Goal: Information Seeking & Learning: Learn about a topic

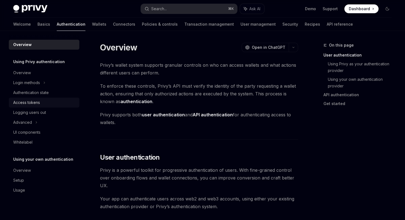
click at [32, 102] on div "Access tokens" at bounding box center [26, 102] width 27 height 7
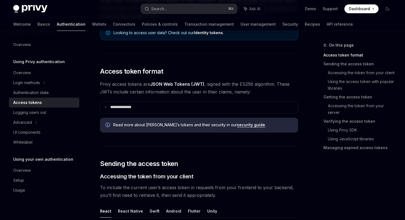
scroll to position [96, 0]
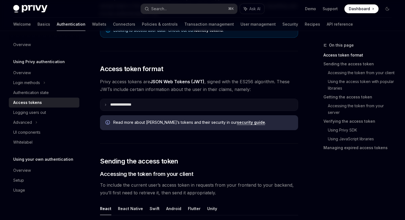
click at [138, 104] on p "**********" at bounding box center [125, 104] width 30 height 5
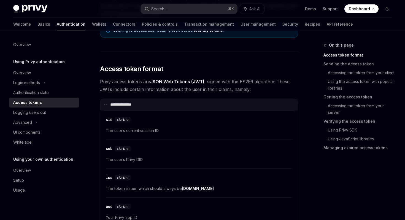
click at [137, 104] on p "**********" at bounding box center [124, 104] width 28 height 5
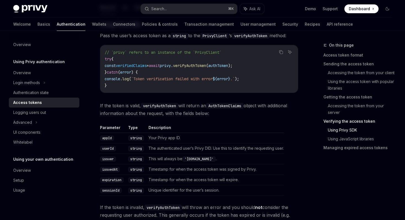
scroll to position [901, 0]
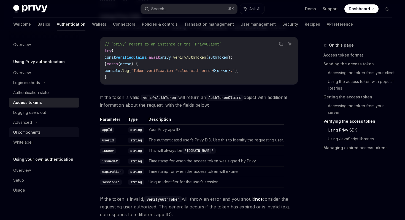
click at [44, 133] on div "UI components" at bounding box center [44, 132] width 63 height 7
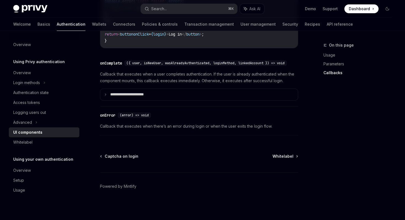
scroll to position [830, 0]
click at [46, 101] on div "Access tokens" at bounding box center [44, 102] width 63 height 7
click at [46, 90] on div "Authentication state" at bounding box center [31, 92] width 36 height 7
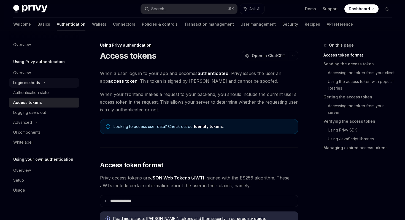
click at [44, 81] on icon at bounding box center [44, 82] width 2 height 7
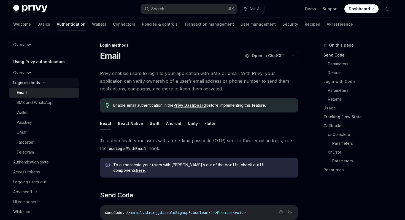
click at [39, 84] on div "Login methods" at bounding box center [26, 82] width 27 height 7
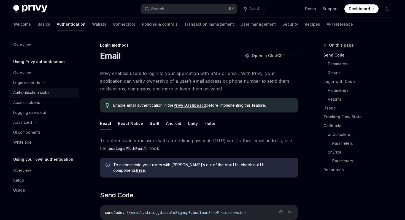
click at [41, 88] on link "Authentication state" at bounding box center [44, 93] width 71 height 10
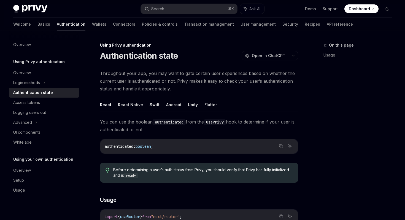
type textarea "*"
click at [224, 123] on code "usePrivy" at bounding box center [215, 122] width 22 height 6
click at [229, 110] on ul "React React Native Swift Android Unity Flutter" at bounding box center [199, 104] width 198 height 13
click at [218, 91] on span "Throughout your app, you may want to gate certain user experiences based on whe…" at bounding box center [199, 80] width 198 height 23
